Goal: Task Accomplishment & Management: Use online tool/utility

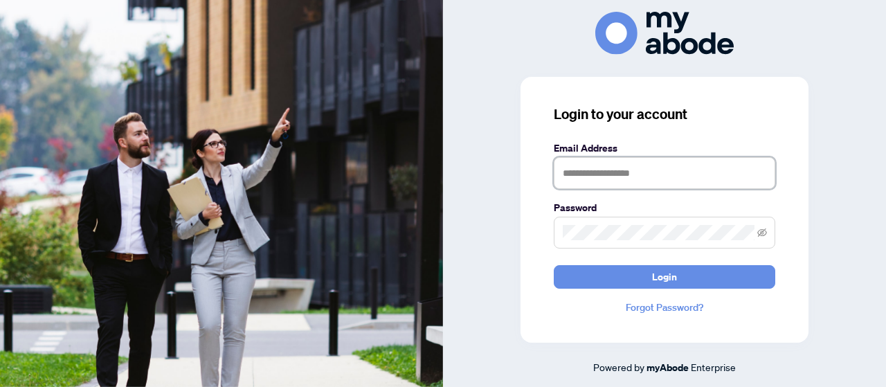
click at [668, 170] on input "text" at bounding box center [665, 173] width 222 height 32
type input "**********"
click at [664, 274] on span "Login" at bounding box center [664, 277] width 25 height 22
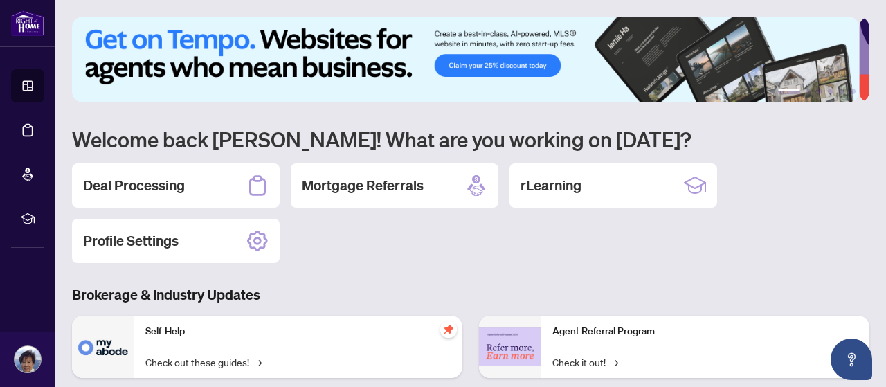
click at [161, 181] on h2 "Deal Processing" at bounding box center [134, 185] width 102 height 19
